Goal: Information Seeking & Learning: Learn about a topic

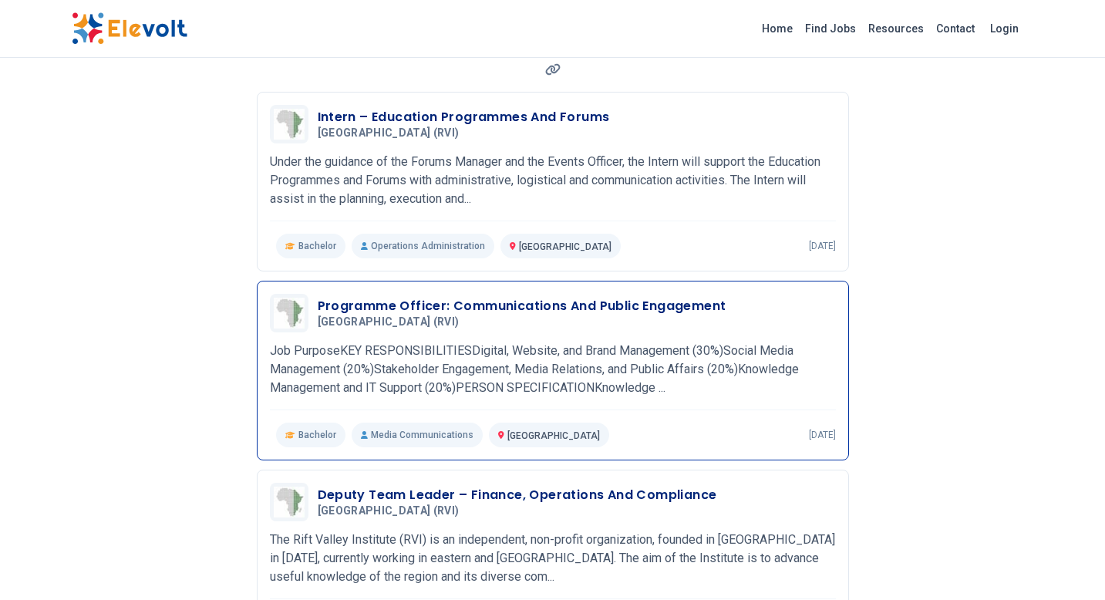
scroll to position [170, 0]
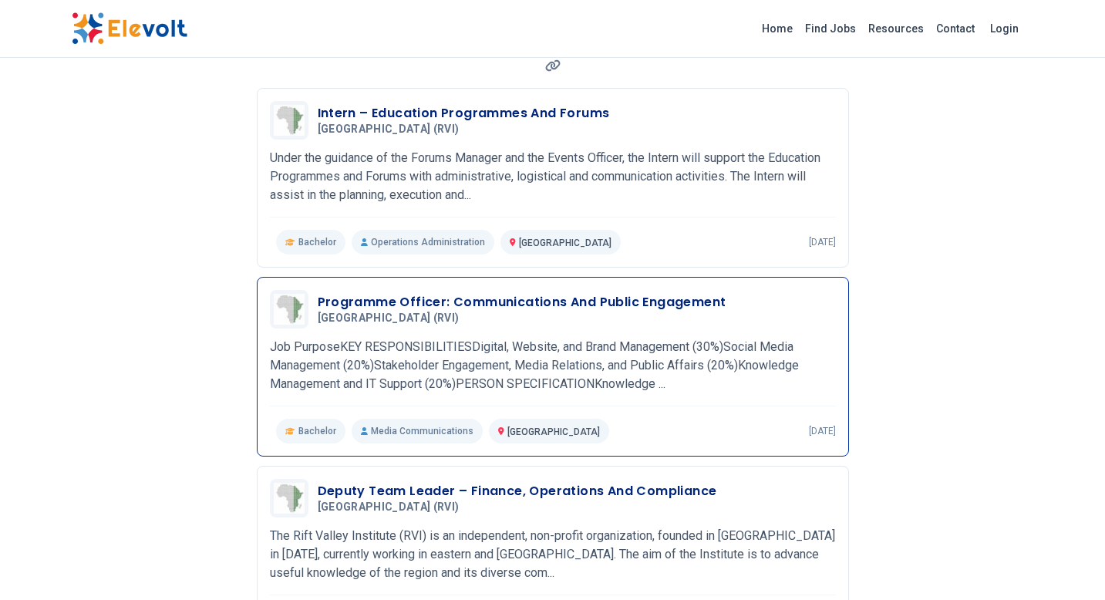
click at [355, 359] on p "Job PurposeKEY RESPONSIBILITIESDigital, Website, and Brand Management (30%)Soci…" at bounding box center [553, 366] width 566 height 56
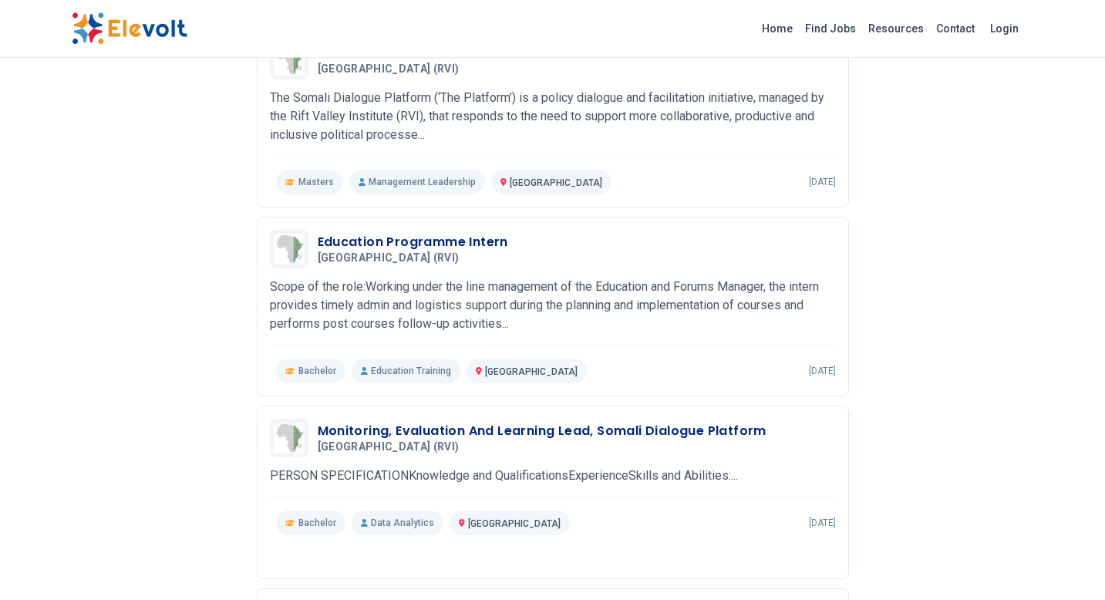
scroll to position [987, 0]
